Goal: Task Accomplishment & Management: Complete application form

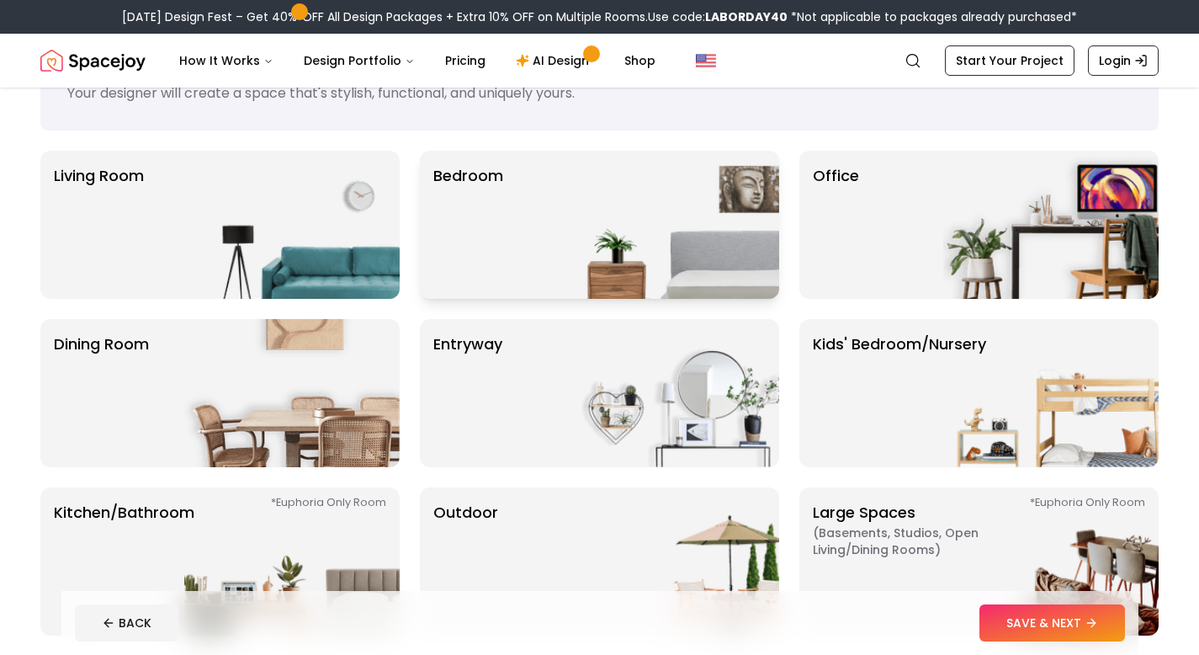
scroll to position [30, 0]
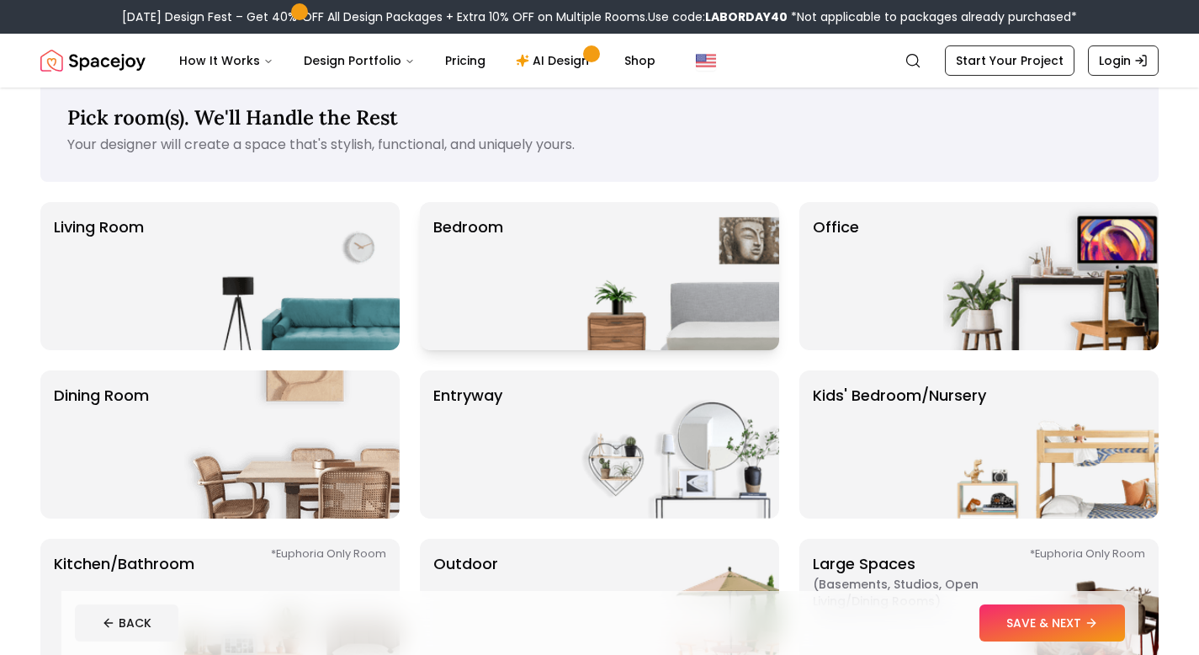
click at [650, 269] on img at bounding box center [671, 276] width 215 height 148
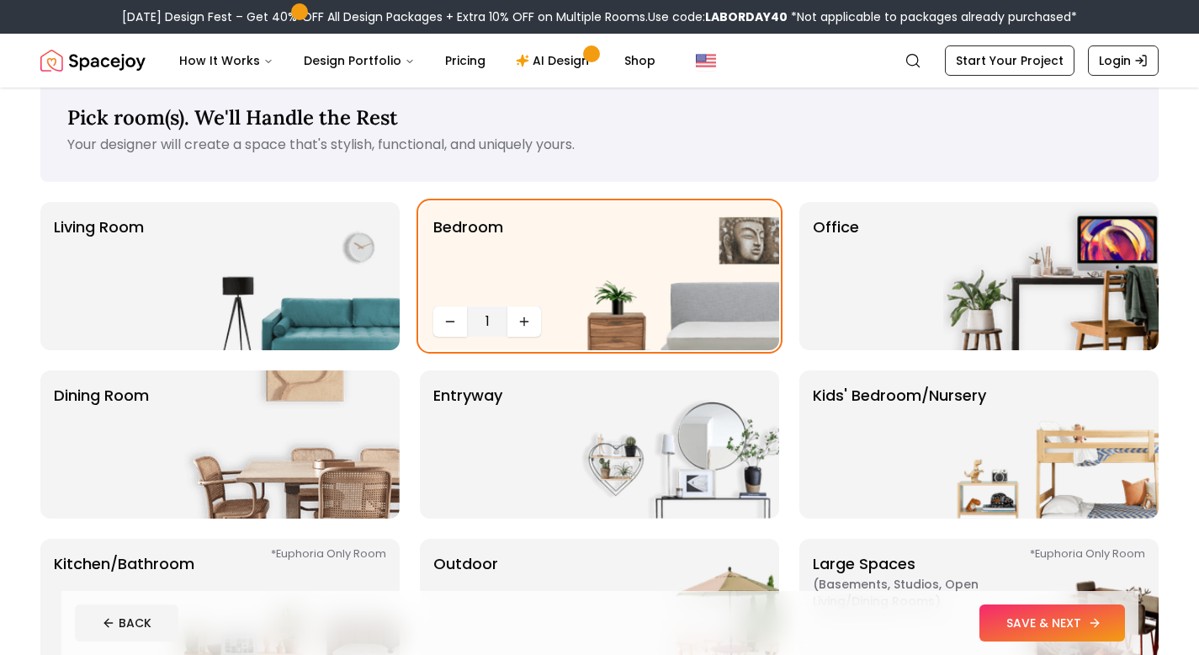
click at [1078, 625] on button "SAVE & NEXT" at bounding box center [1053, 622] width 146 height 37
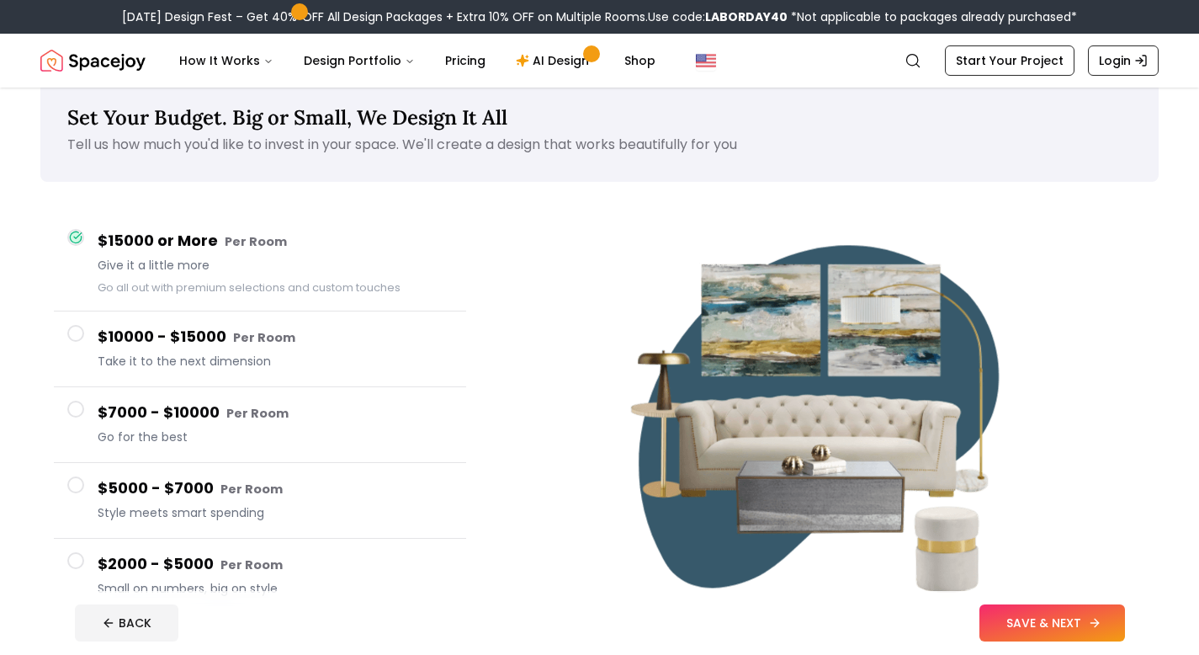
click at [1079, 628] on button "SAVE & NEXT" at bounding box center [1053, 622] width 146 height 37
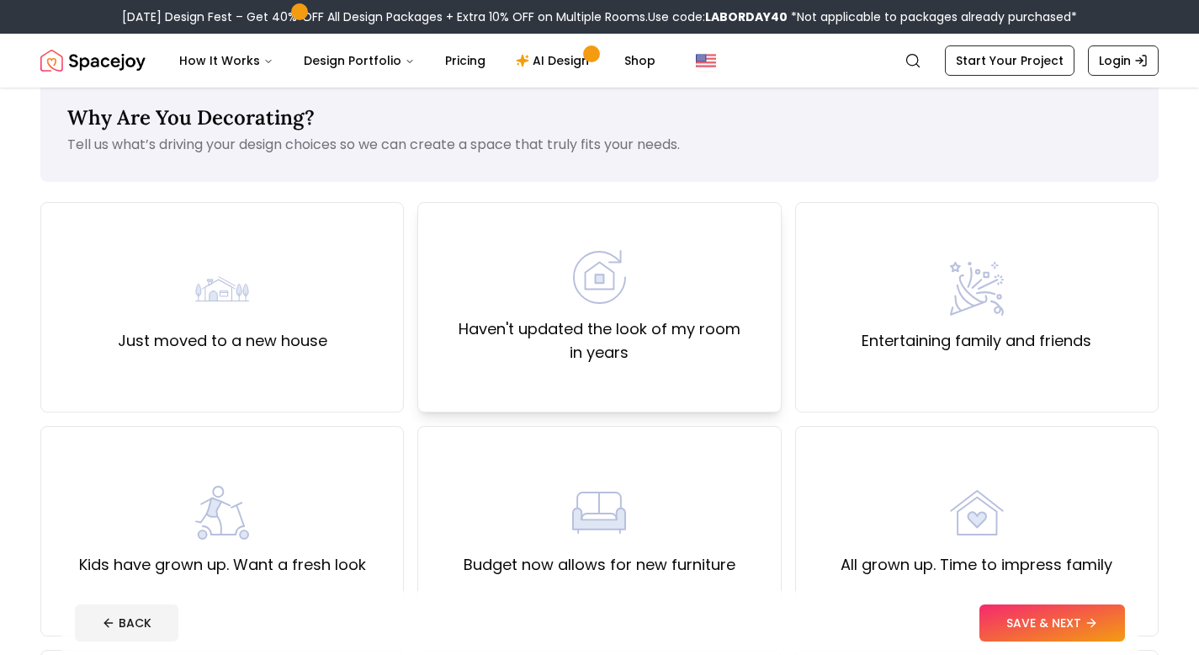
click at [582, 366] on div "Haven't updated the look of my room in years" at bounding box center [600, 307] width 364 height 210
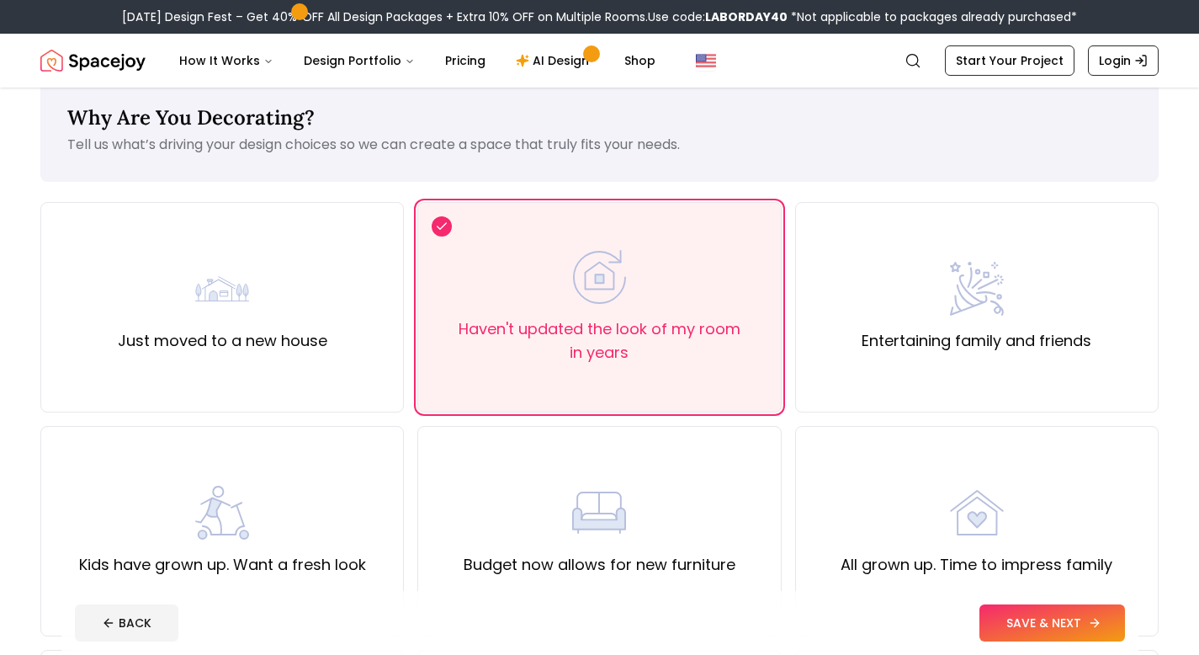
click at [1008, 620] on button "SAVE & NEXT" at bounding box center [1053, 622] width 146 height 37
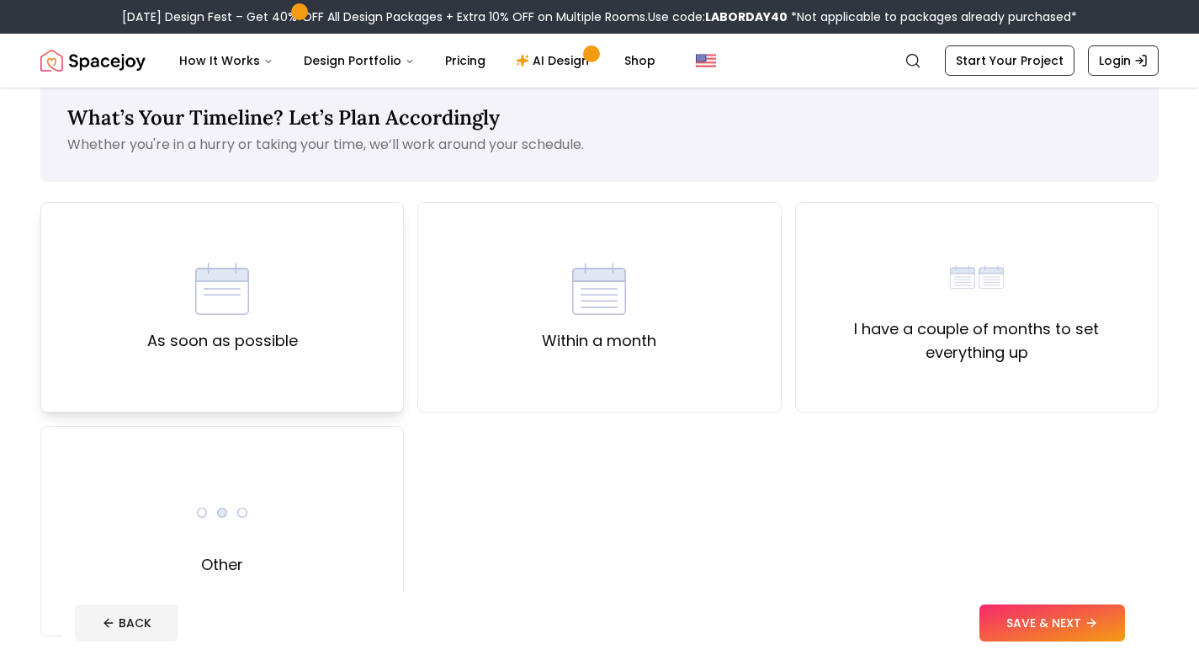
click at [332, 315] on div "As soon as possible" at bounding box center [222, 307] width 364 height 210
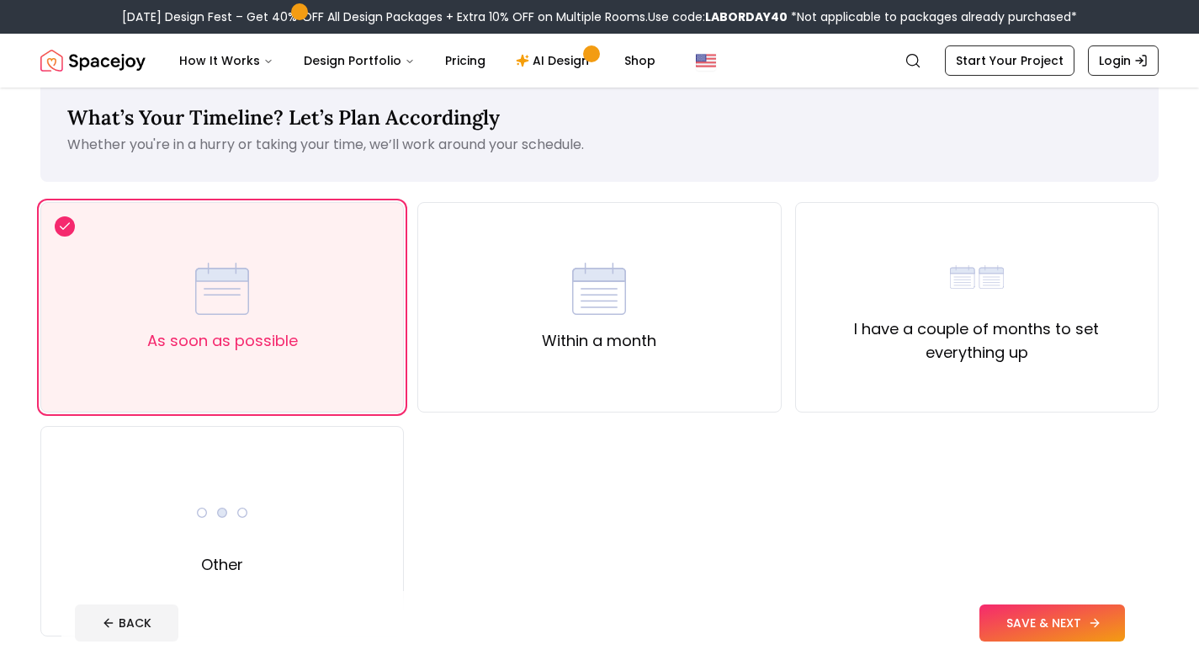
click at [1037, 626] on button "SAVE & NEXT" at bounding box center [1053, 622] width 146 height 37
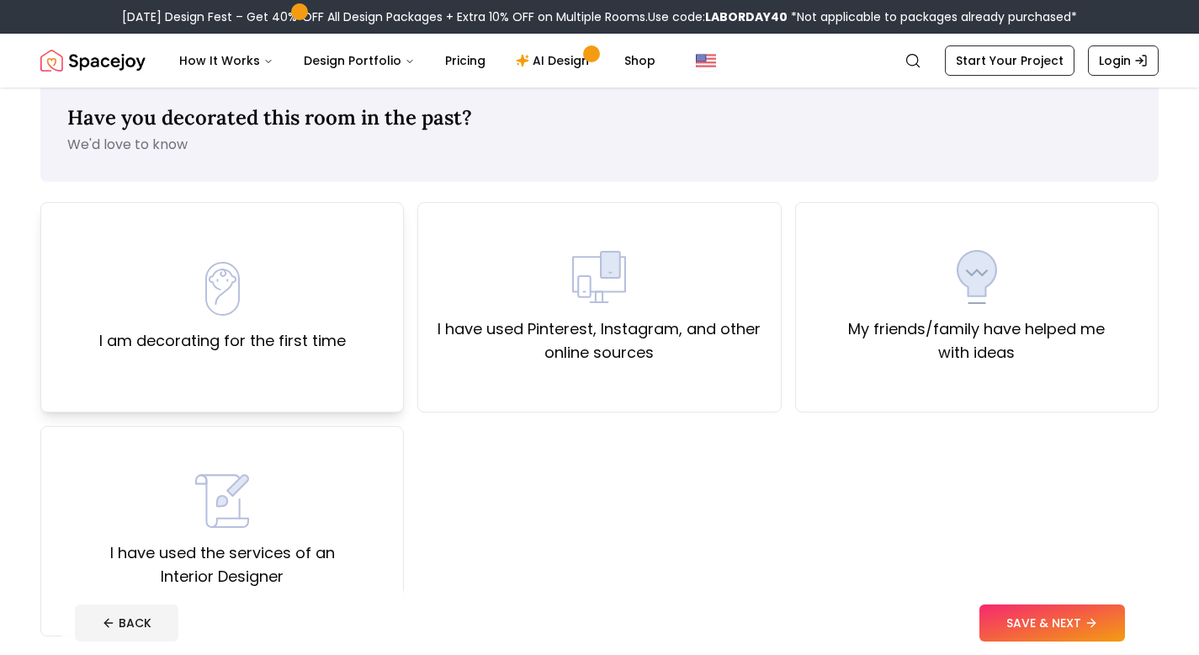
click at [368, 331] on div "I am decorating for the first time" at bounding box center [222, 307] width 364 height 210
